Goal: Check status: Check status

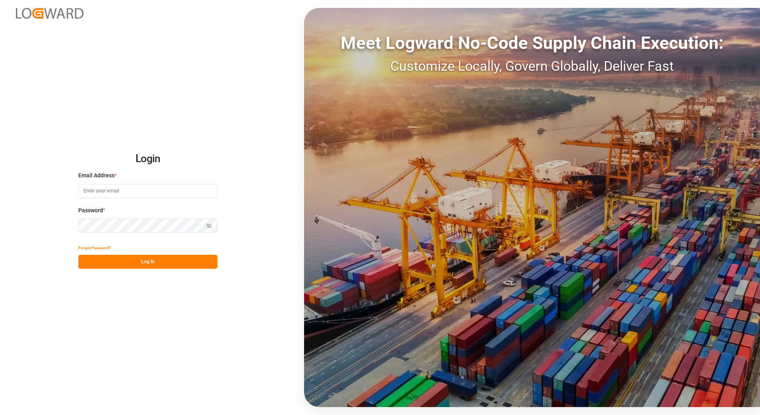
type input "franziska.ciezki@melitta.de"
click at [136, 258] on button "Log In" at bounding box center [147, 262] width 139 height 14
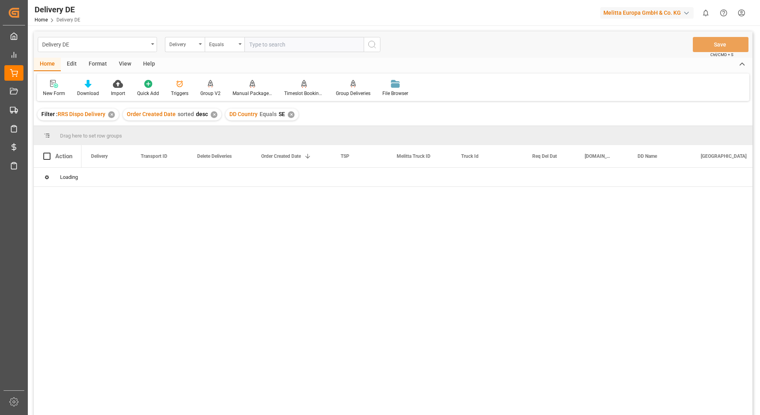
click at [112, 115] on div "✕" at bounding box center [111, 114] width 7 height 7
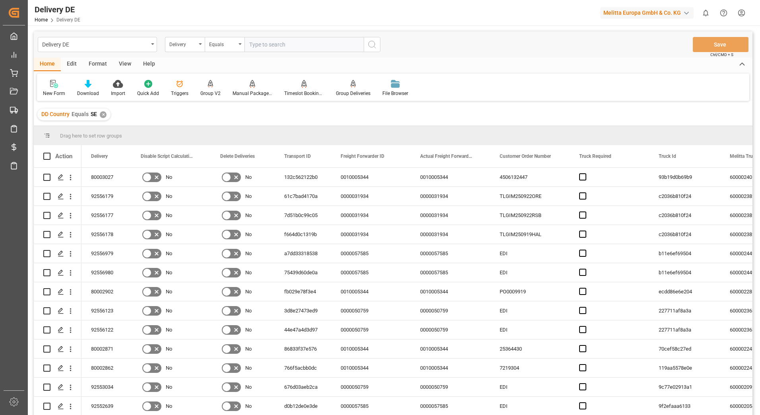
click at [306, 43] on input "text" at bounding box center [303, 44] width 119 height 15
type input "92558231"
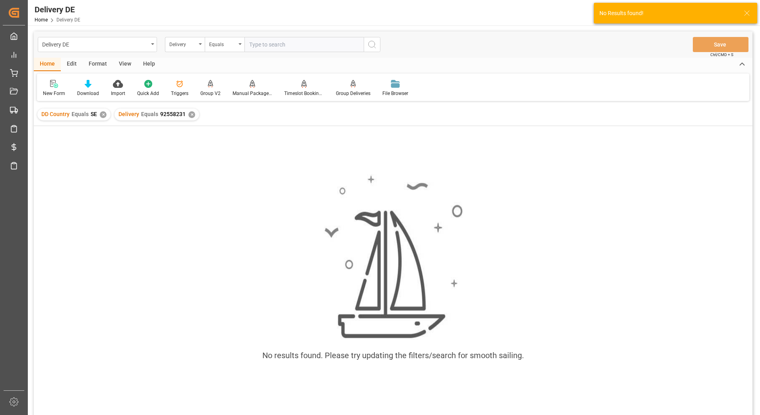
click at [103, 114] on div "✕" at bounding box center [103, 114] width 7 height 7
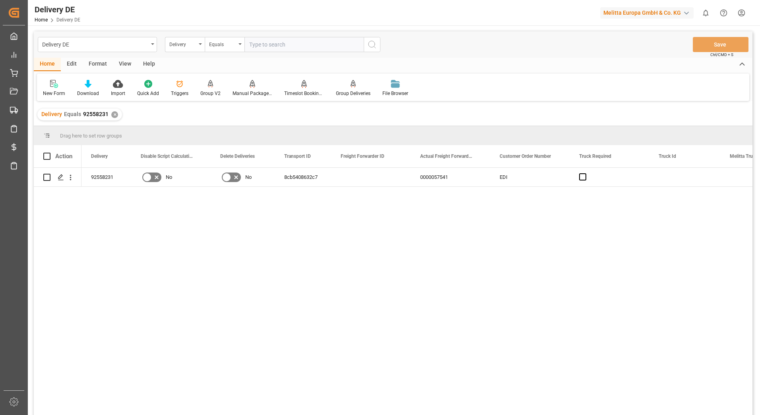
click at [111, 115] on div "✕" at bounding box center [114, 114] width 7 height 7
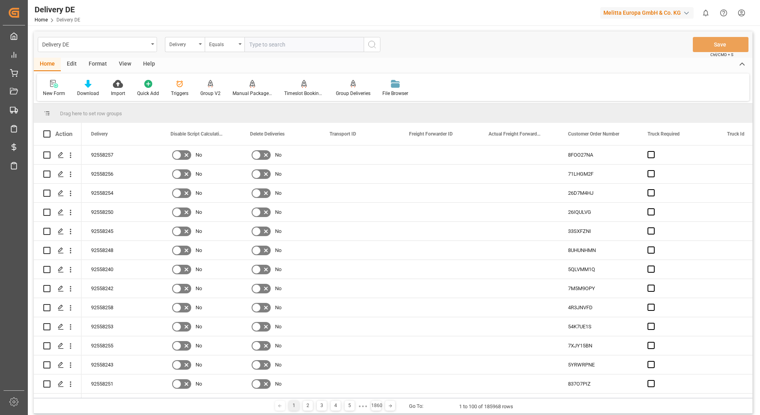
click at [287, 46] on input "text" at bounding box center [303, 44] width 119 height 15
type input "92558259"
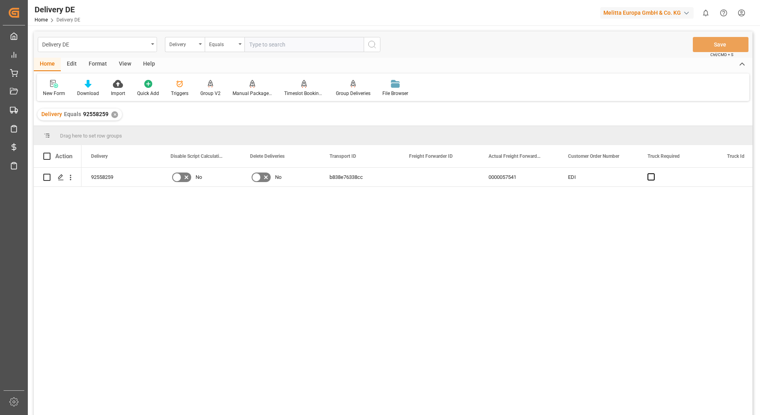
click at [114, 116] on div "✕" at bounding box center [114, 114] width 7 height 7
